Goal: Transaction & Acquisition: Book appointment/travel/reservation

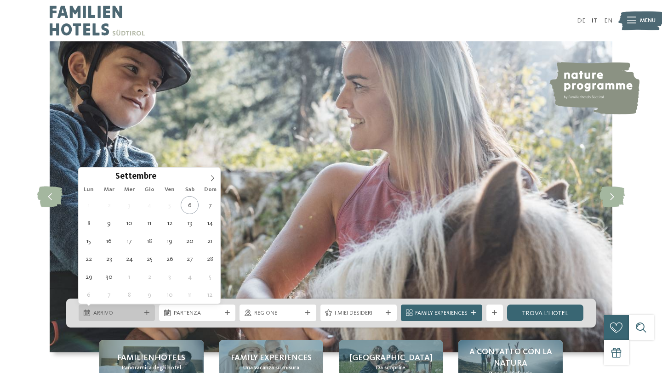
click at [143, 313] on div at bounding box center [147, 313] width 8 height 5
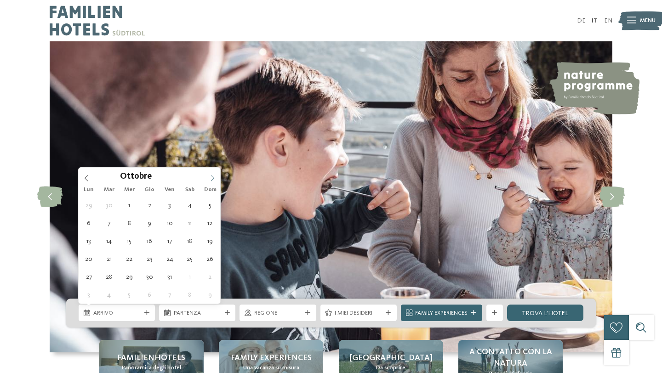
click at [212, 178] on icon at bounding box center [212, 178] width 6 height 6
type input "****"
click at [212, 178] on icon at bounding box center [212, 178] width 6 height 6
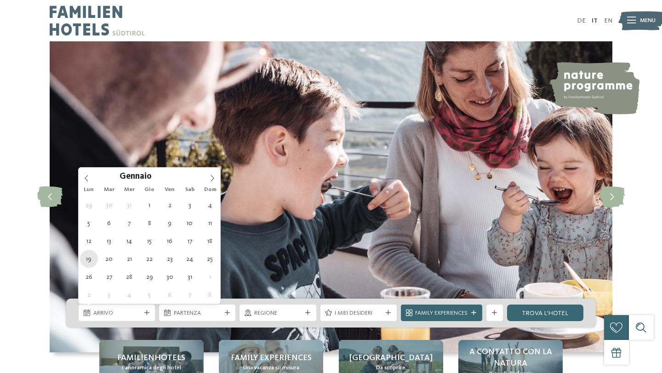
type div "19.01.2026"
type input "****"
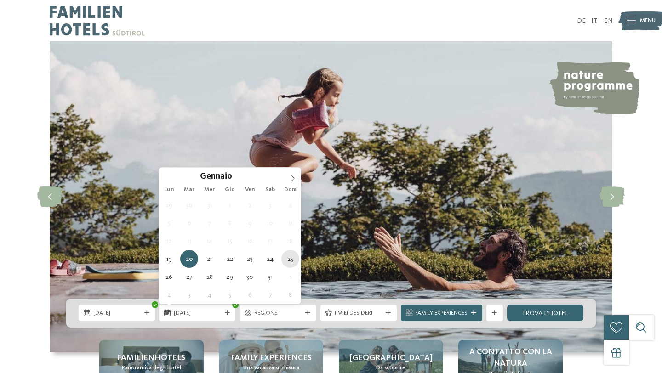
type div "25.01.2026"
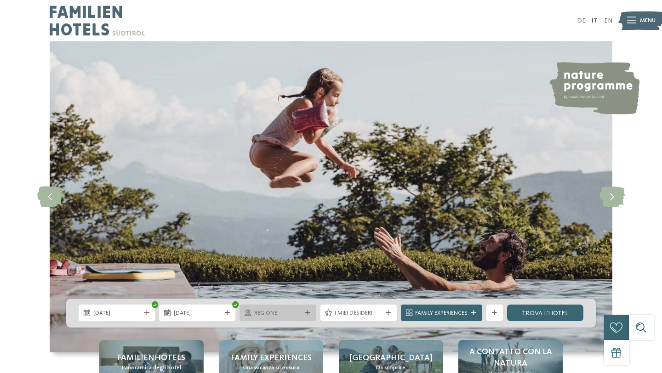
click at [310, 310] on div "Regione" at bounding box center [277, 313] width 76 height 17
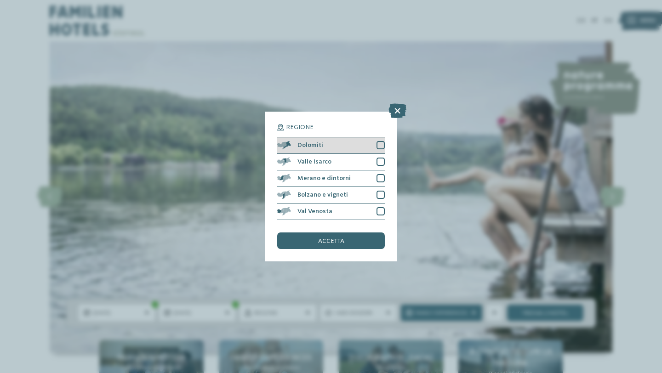
click at [381, 146] on div at bounding box center [380, 145] width 8 height 8
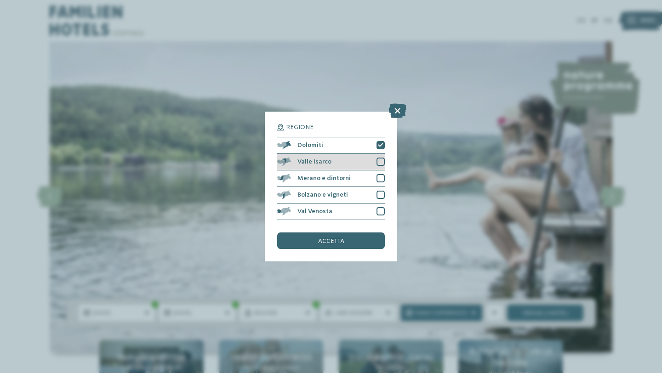
click at [383, 161] on div at bounding box center [380, 162] width 8 height 8
click at [382, 172] on div "Merano e dintorni" at bounding box center [331, 179] width 108 height 17
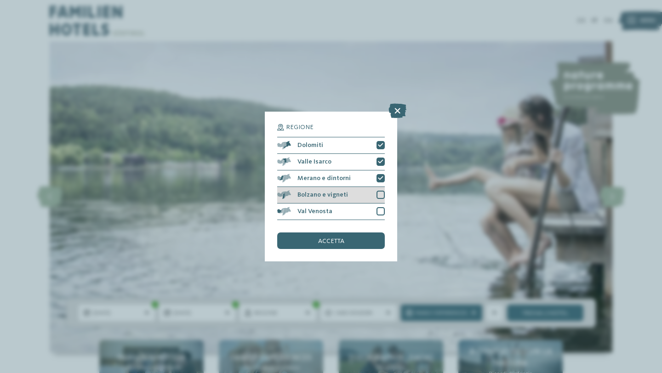
click at [379, 193] on div at bounding box center [380, 195] width 8 height 8
click at [380, 209] on div at bounding box center [380, 211] width 8 height 8
click at [362, 238] on div "accetta" at bounding box center [331, 241] width 108 height 17
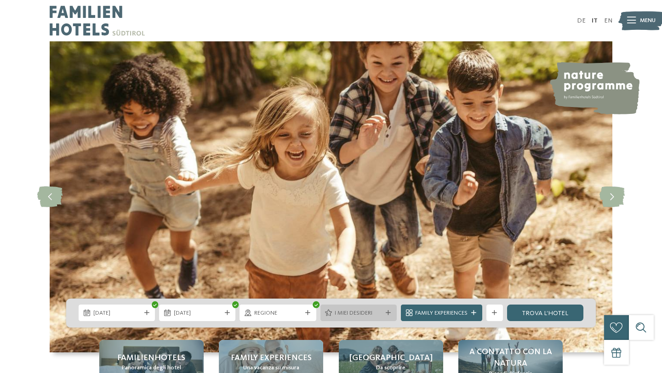
click at [371, 317] on span "I miei desideri" at bounding box center [358, 313] width 47 height 8
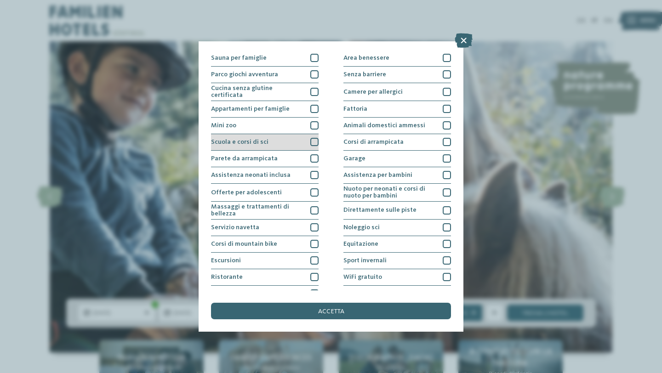
scroll to position [55, 0]
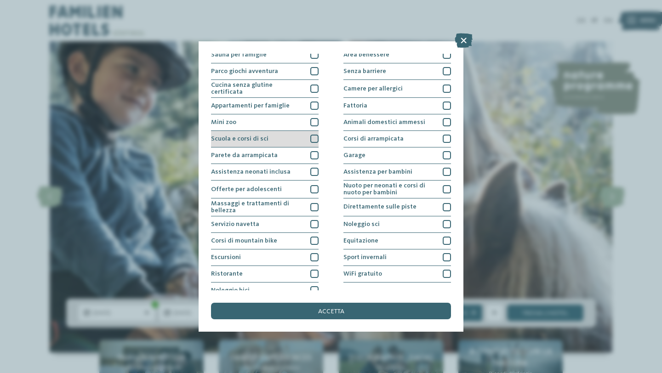
click at [312, 138] on div at bounding box center [314, 139] width 8 height 8
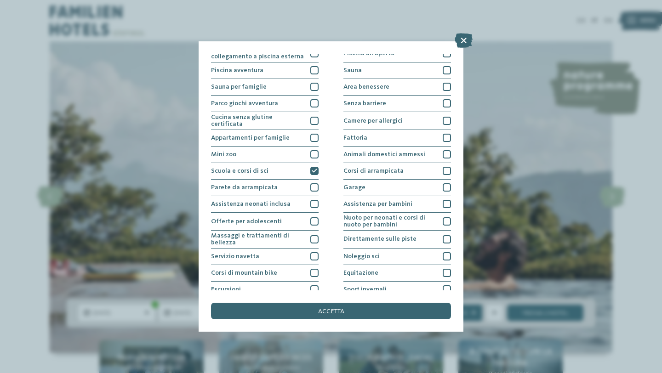
scroll to position [0, 0]
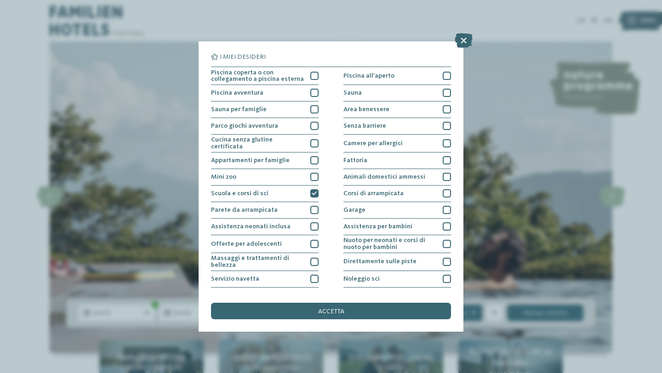
click at [353, 313] on div "accetta" at bounding box center [331, 311] width 240 height 17
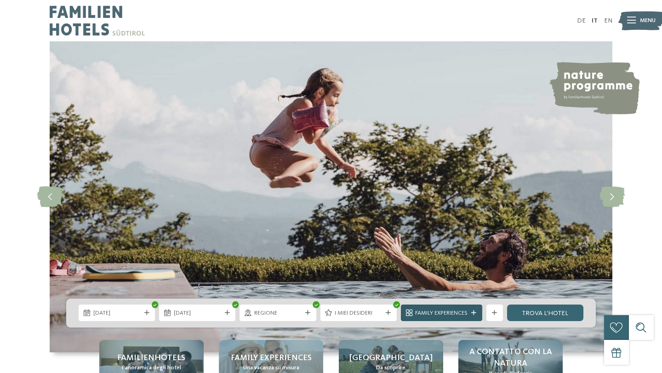
click at [470, 313] on div at bounding box center [474, 313] width 8 height 5
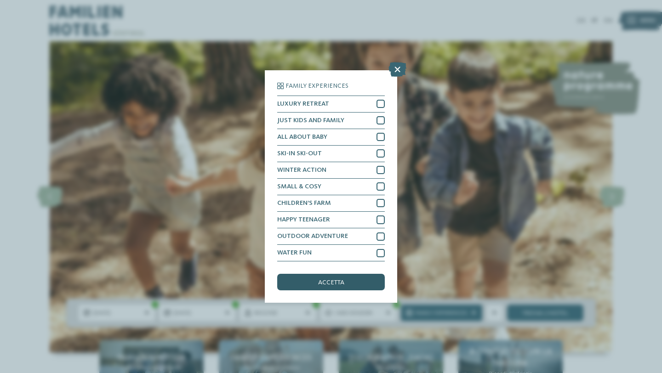
click at [352, 278] on div "accetta" at bounding box center [331, 282] width 108 height 17
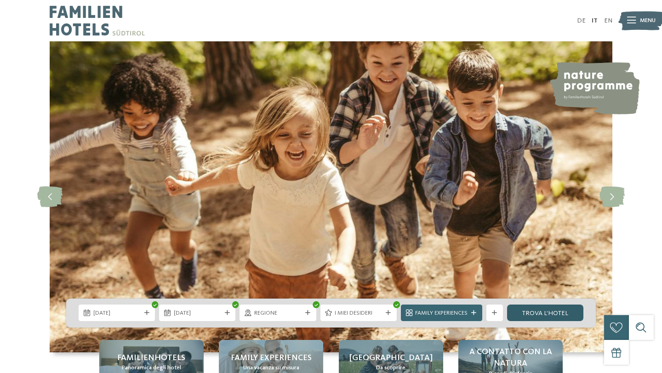
click at [552, 313] on link "trova l’hotel" at bounding box center [545, 313] width 76 height 17
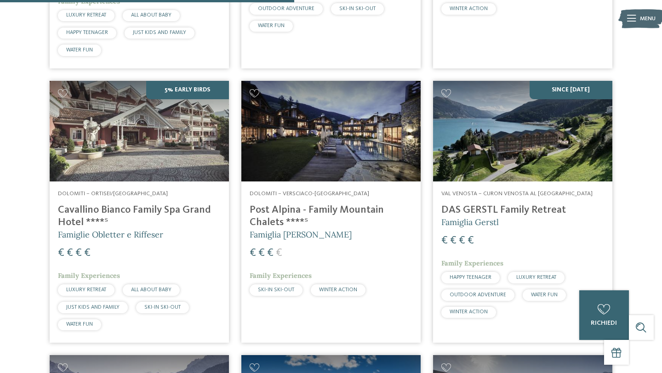
scroll to position [792, 0]
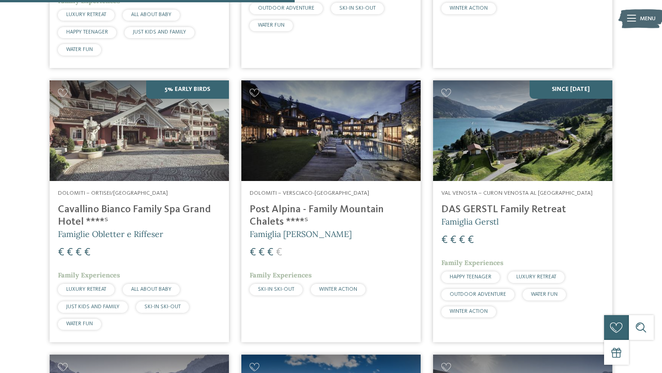
click at [279, 292] on span "SKI-IN SKI-OUT" at bounding box center [276, 290] width 36 height 6
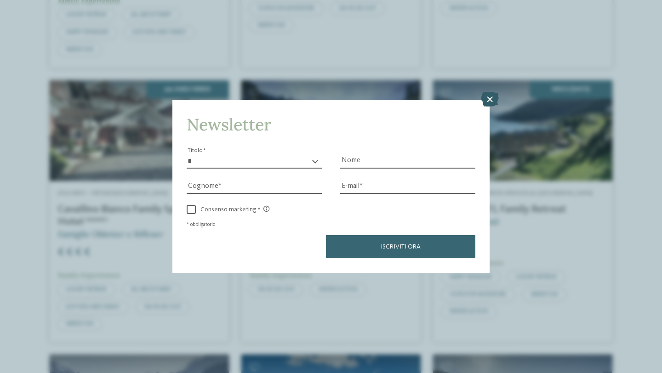
click at [492, 99] on icon at bounding box center [490, 99] width 18 height 15
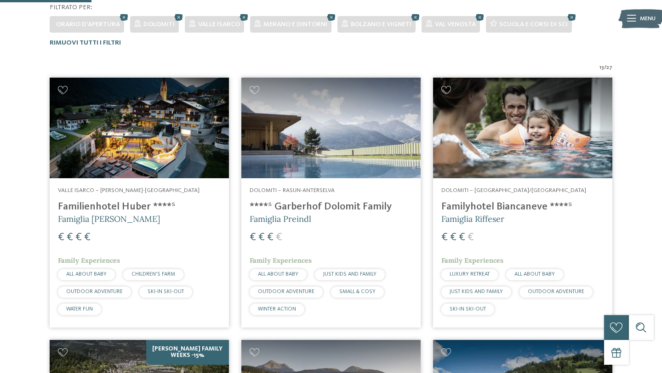
scroll to position [247, 0]
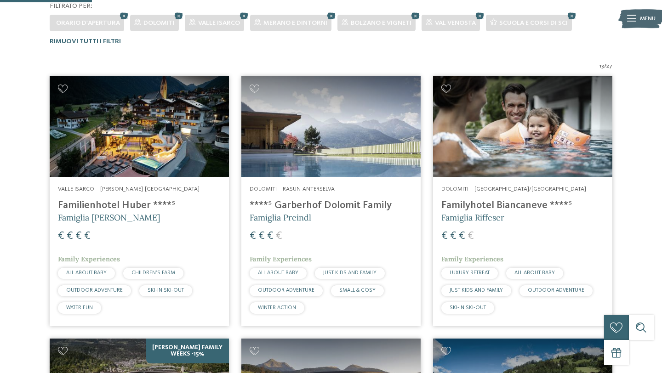
click at [346, 141] on img at bounding box center [330, 126] width 179 height 101
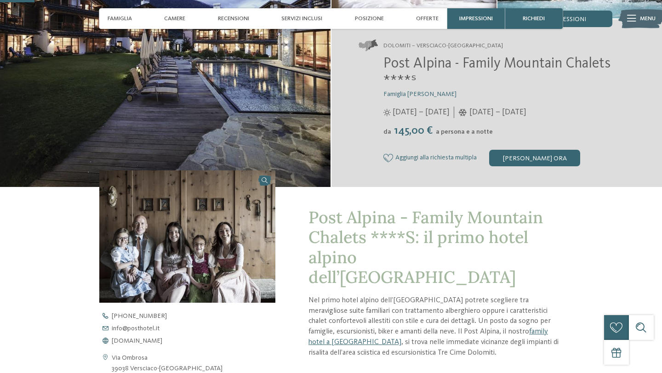
scroll to position [143, 0]
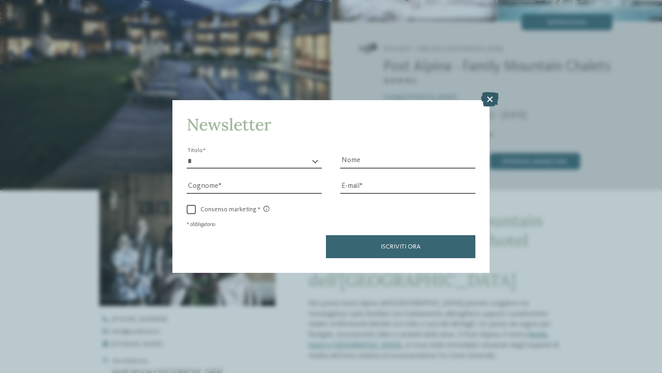
click at [489, 103] on icon at bounding box center [490, 99] width 18 height 15
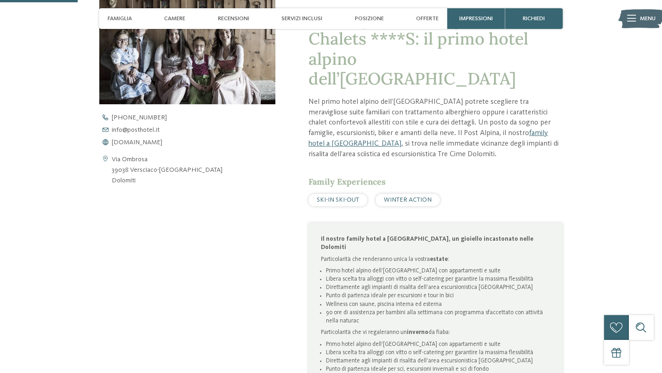
scroll to position [0, 0]
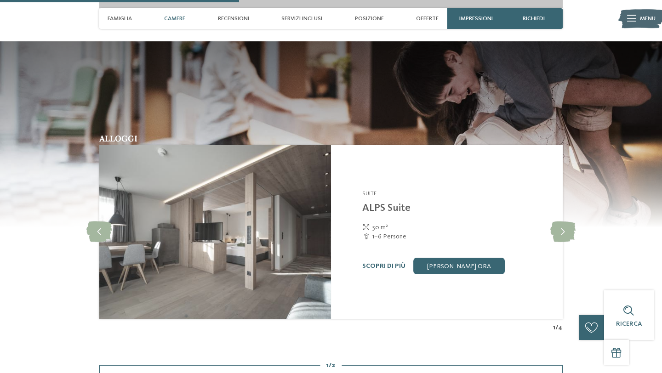
scroll to position [1161, 0]
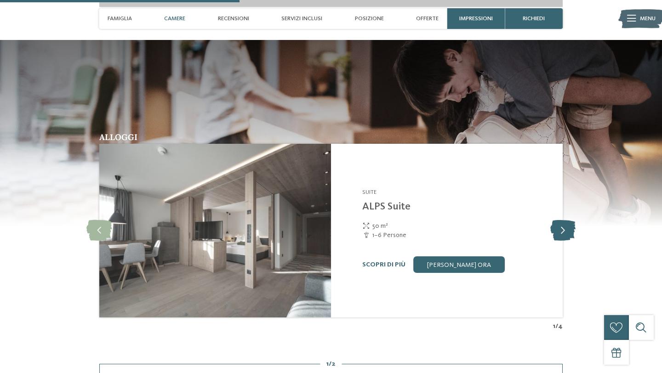
click at [570, 222] on icon at bounding box center [562, 231] width 25 height 21
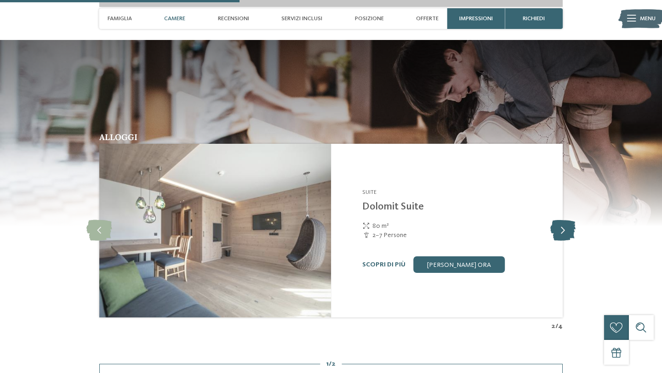
click at [570, 222] on icon at bounding box center [562, 231] width 25 height 21
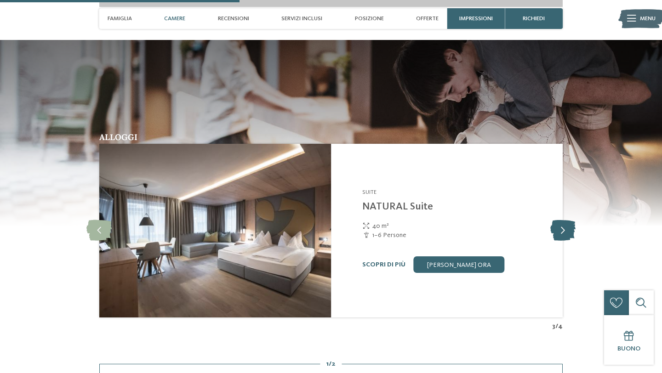
click at [570, 222] on icon at bounding box center [562, 231] width 25 height 21
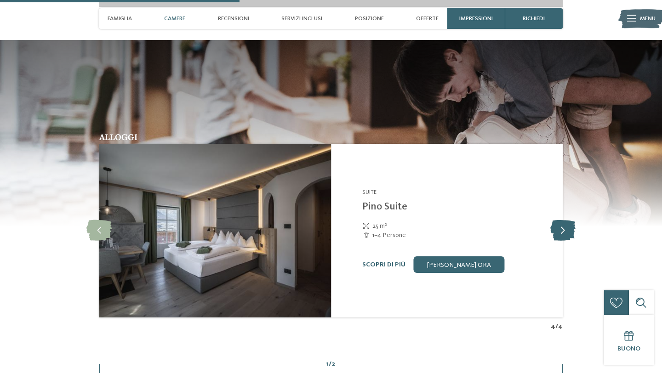
click at [570, 222] on icon at bounding box center [562, 231] width 25 height 21
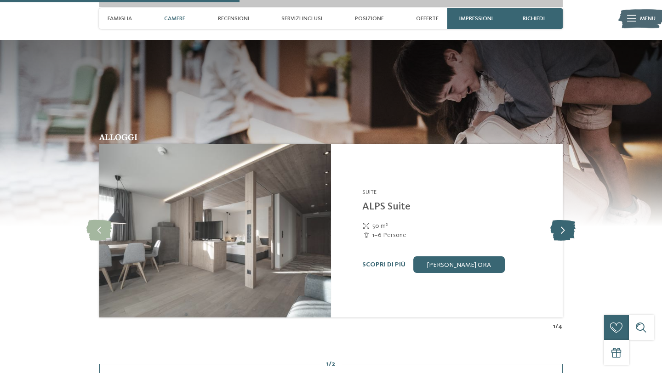
click at [570, 222] on icon at bounding box center [562, 231] width 25 height 21
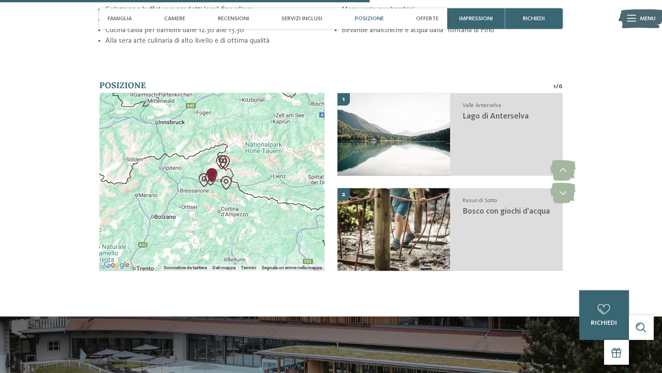
scroll to position [1799, 0]
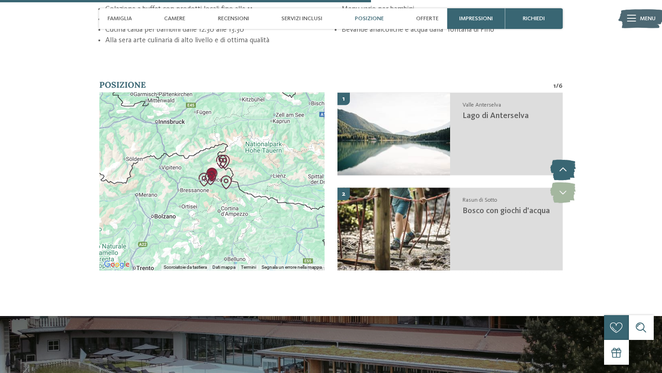
click at [565, 162] on icon at bounding box center [562, 170] width 25 height 21
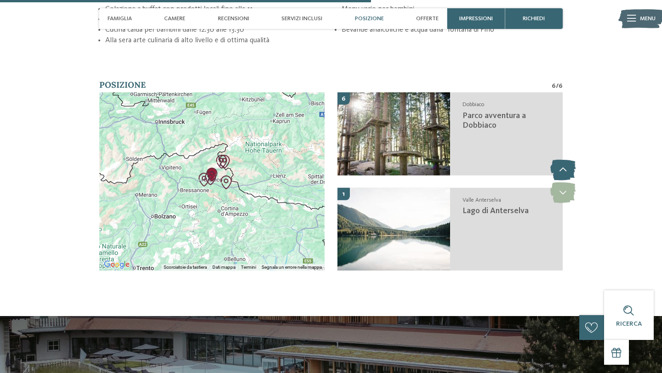
click at [565, 162] on icon at bounding box center [562, 170] width 25 height 21
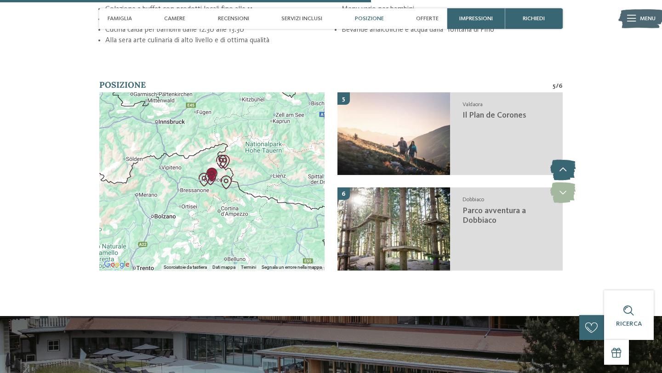
click at [565, 162] on icon at bounding box center [562, 170] width 25 height 21
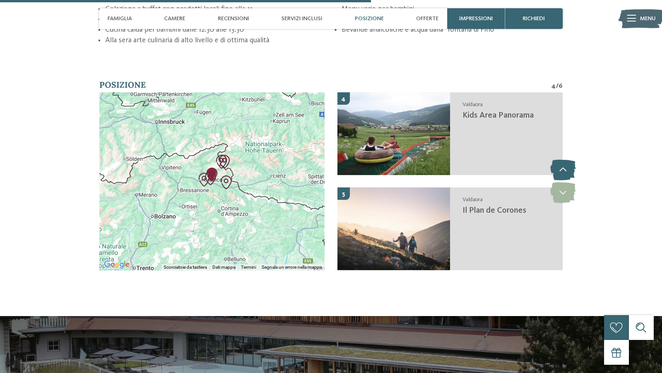
click at [565, 162] on icon at bounding box center [562, 170] width 25 height 21
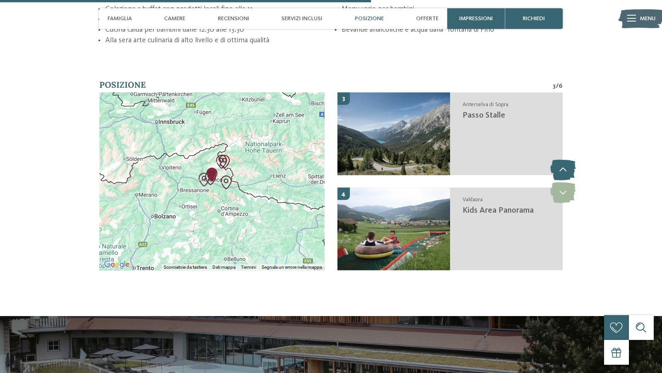
click at [565, 162] on icon at bounding box center [562, 170] width 25 height 21
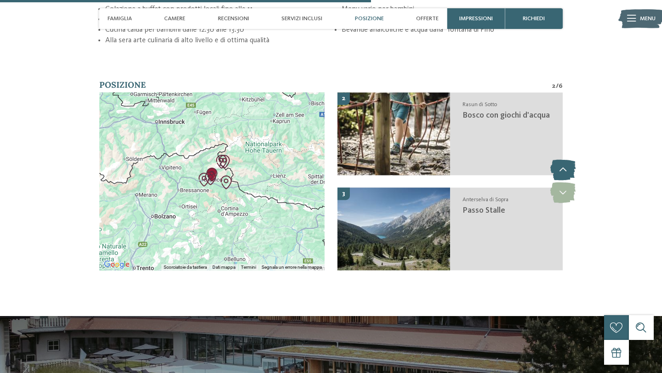
click at [565, 162] on icon at bounding box center [562, 170] width 25 height 21
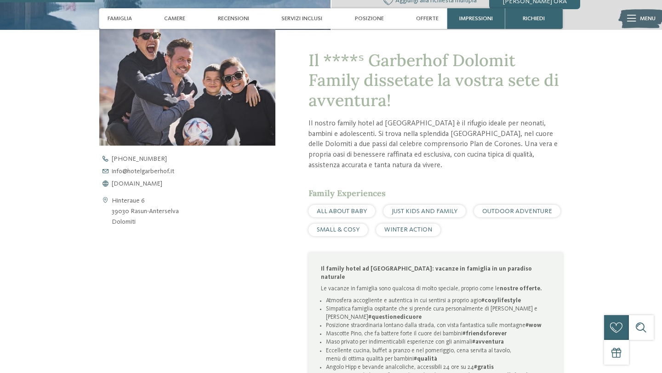
scroll to position [0, 0]
